Goal: Transaction & Acquisition: Purchase product/service

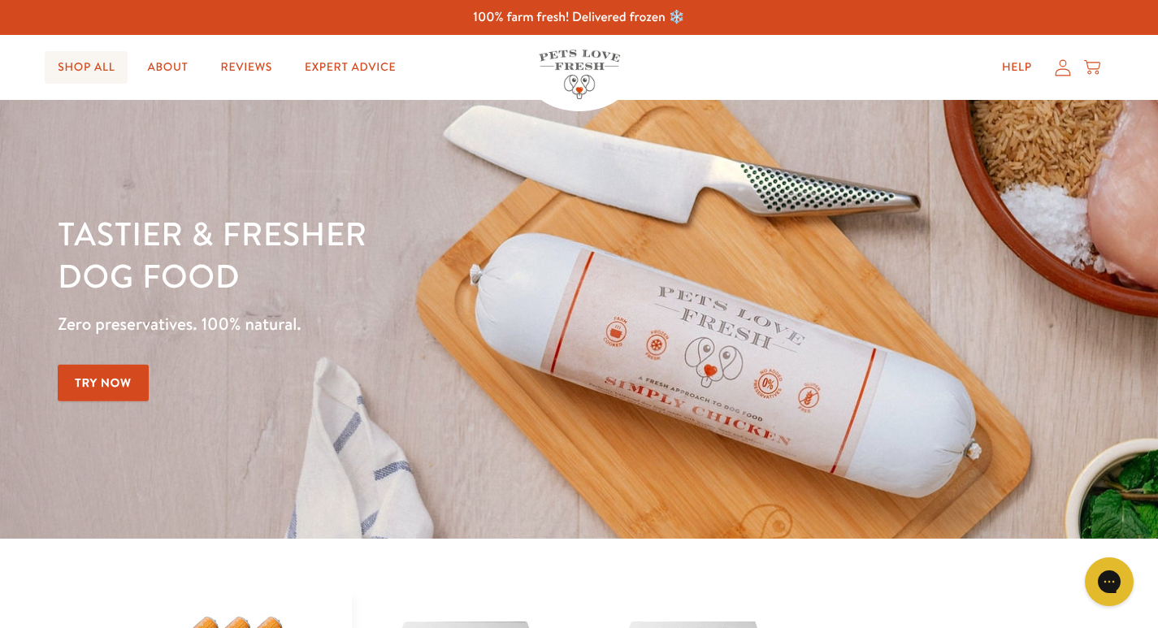
click at [89, 68] on link "Shop All" at bounding box center [86, 67] width 83 height 33
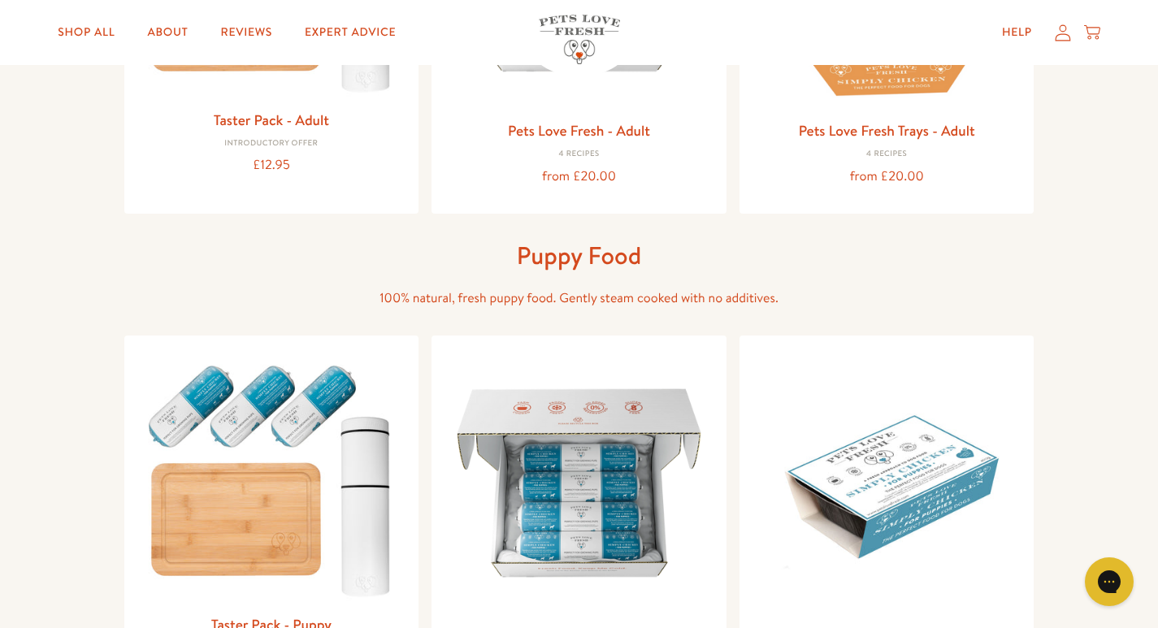
scroll to position [388, 0]
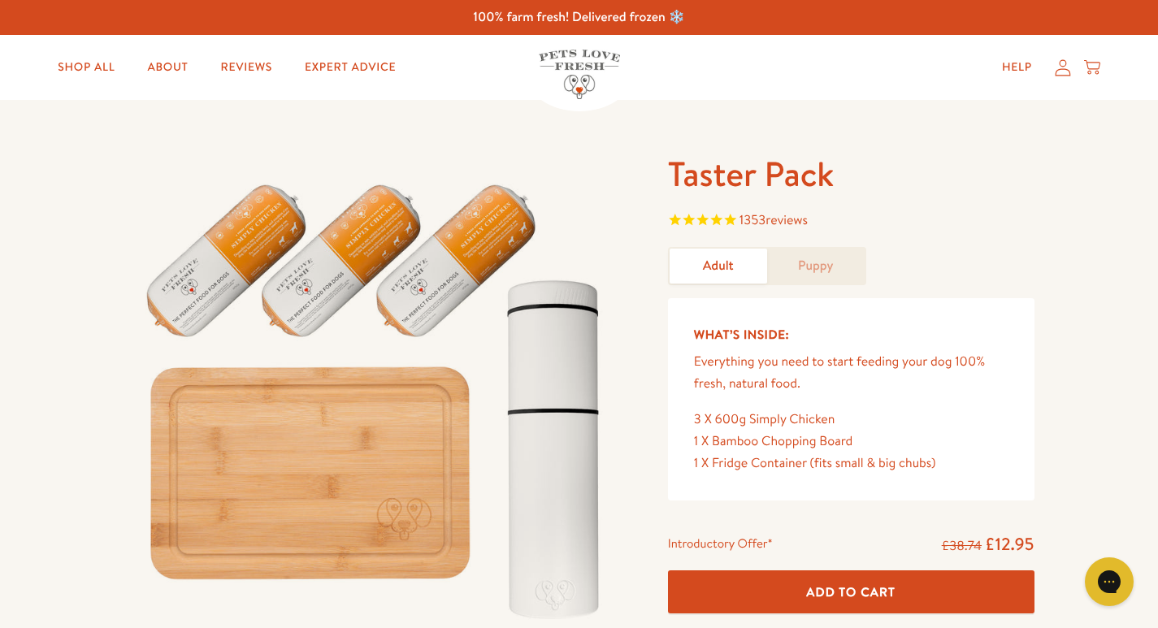
click at [842, 559] on div "Introductory Offer* £38.74 £12.95 Add To Cart *Limit of one pack per household …" at bounding box center [851, 620] width 392 height 187
click at [802, 601] on button "Add To Cart" at bounding box center [851, 591] width 366 height 43
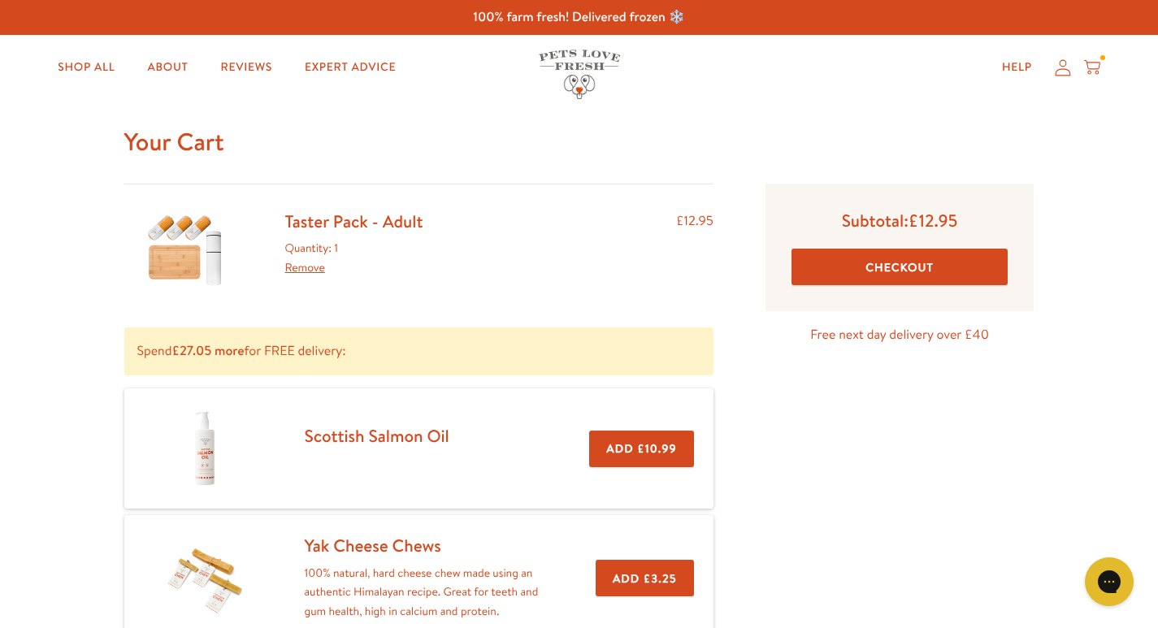
click at [899, 254] on button "Checkout" at bounding box center [899, 267] width 217 height 37
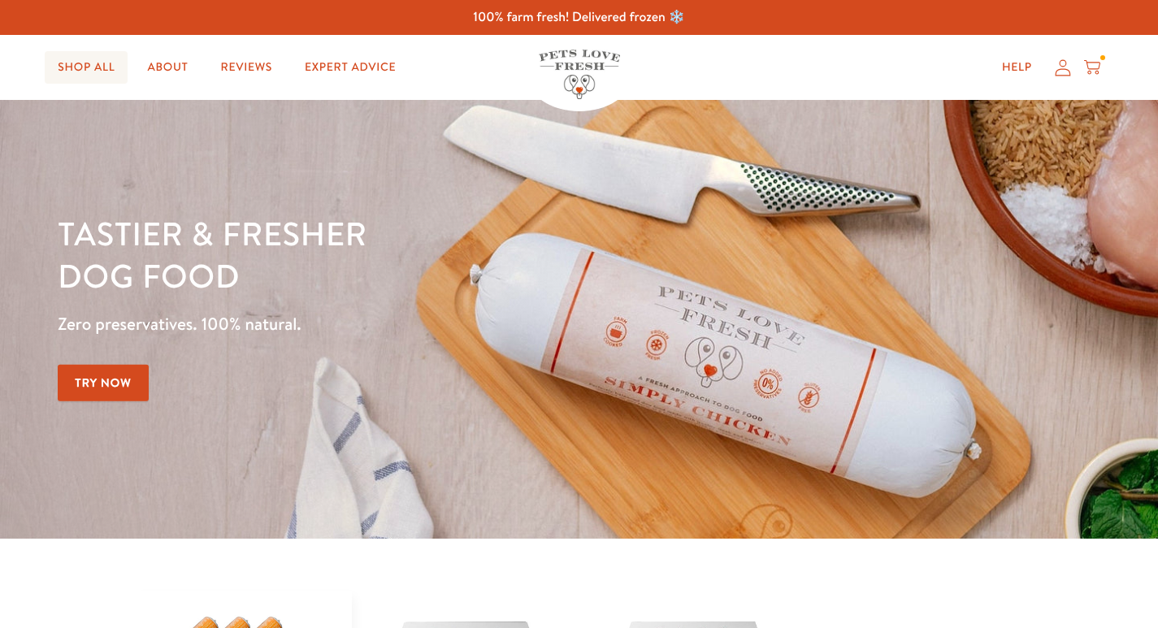
click at [80, 55] on link "Shop All" at bounding box center [86, 67] width 83 height 33
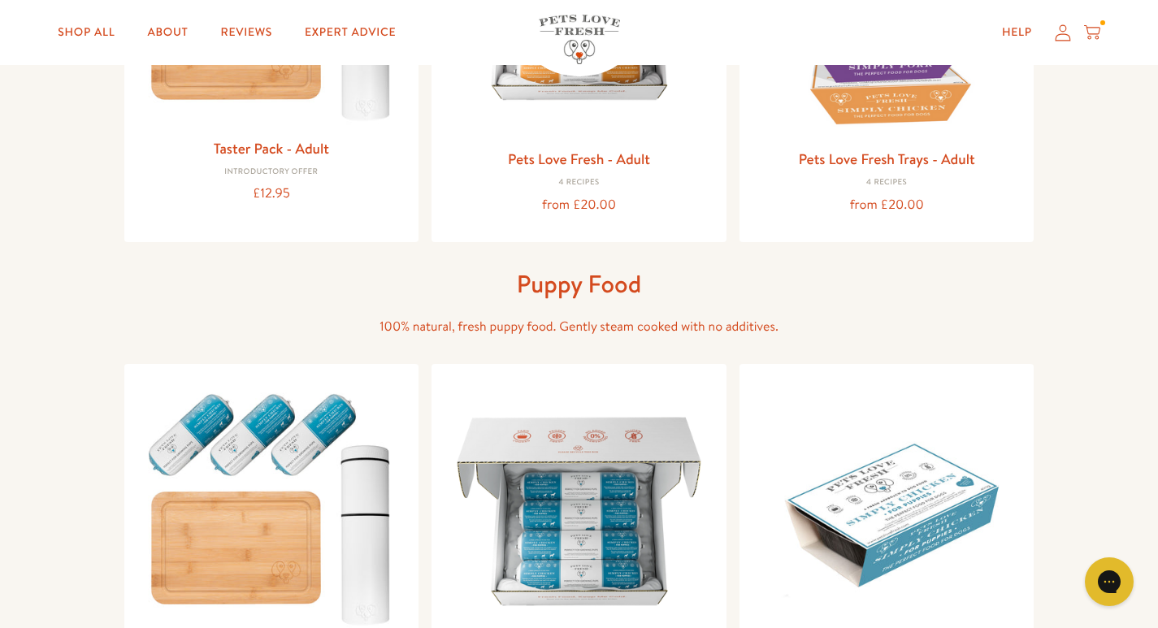
scroll to position [681, 0]
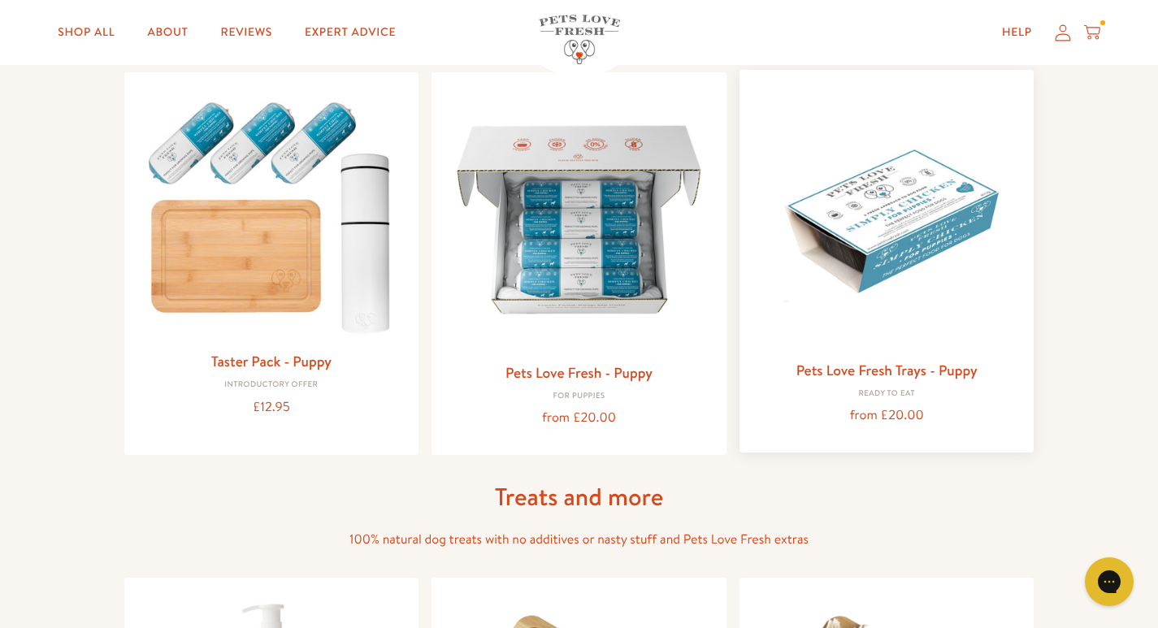
click at [892, 267] on img at bounding box center [886, 217] width 269 height 269
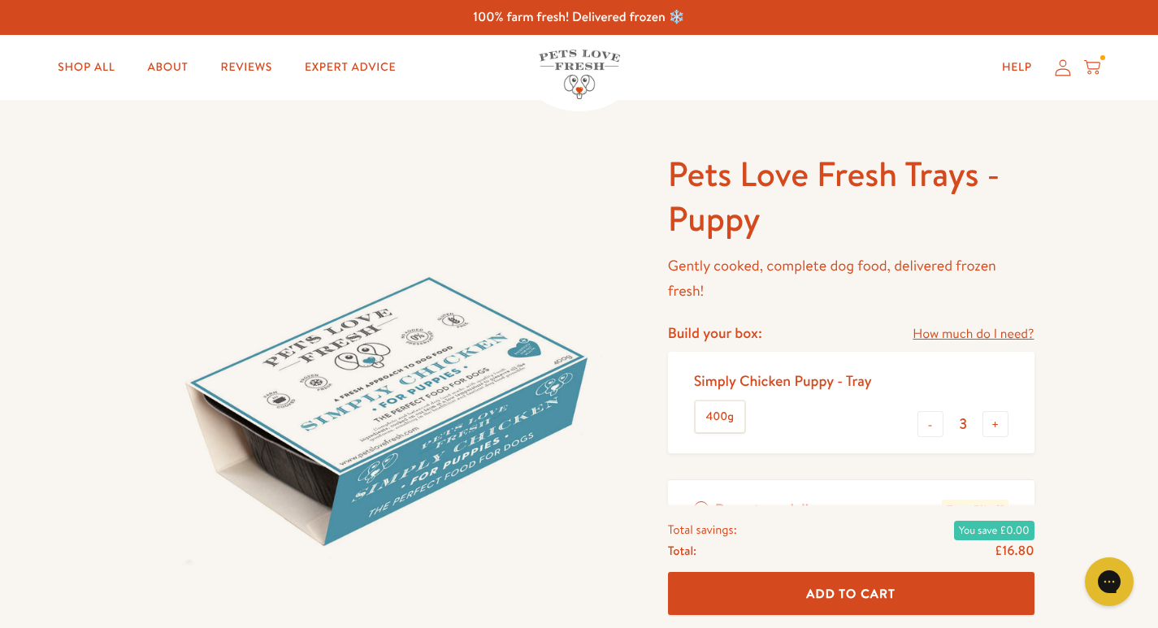
scroll to position [53, 0]
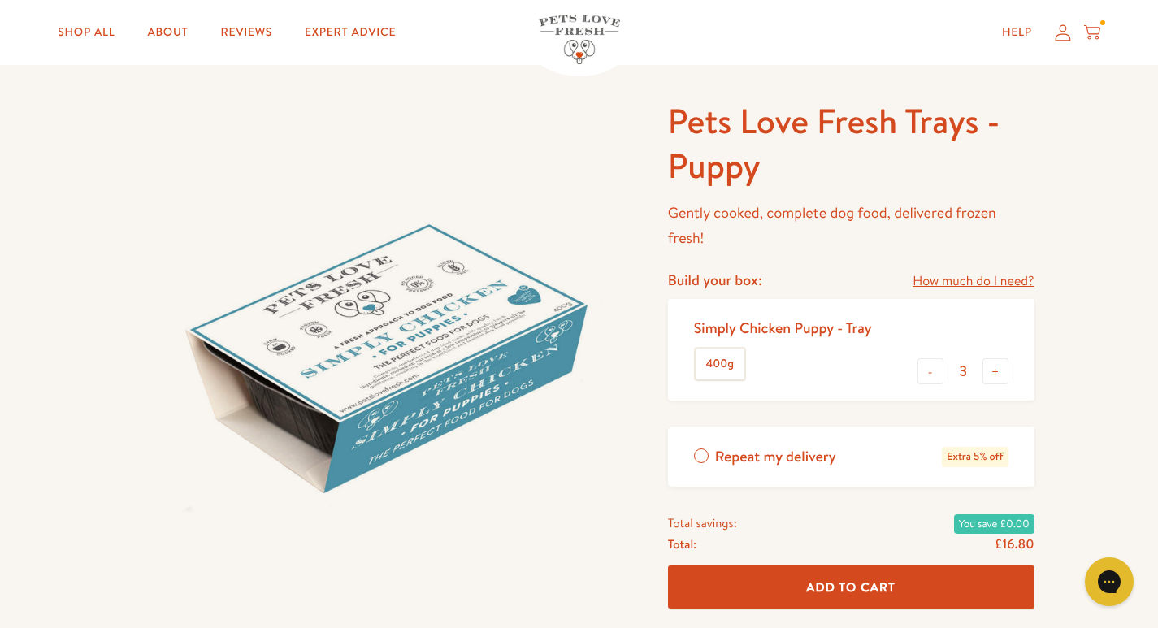
click at [766, 371] on div "Simply Chicken Puppy - Tray 400g" at bounding box center [789, 350] width 191 height 76
click at [885, 587] on span "Add To Cart" at bounding box center [850, 587] width 89 height 17
